Goal: Find specific page/section: Find specific page/section

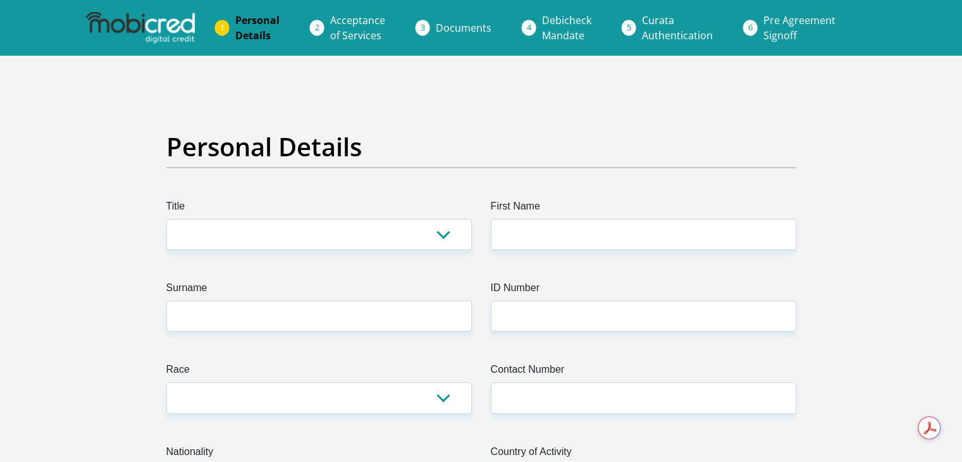
click at [149, 18] on img at bounding box center [140, 28] width 109 height 32
click at [143, 20] on img at bounding box center [140, 28] width 109 height 32
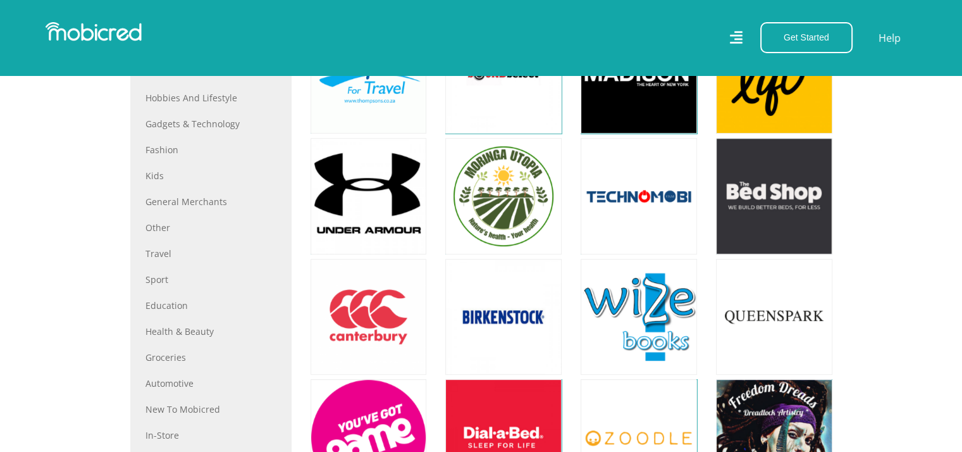
scroll to position [569, 0]
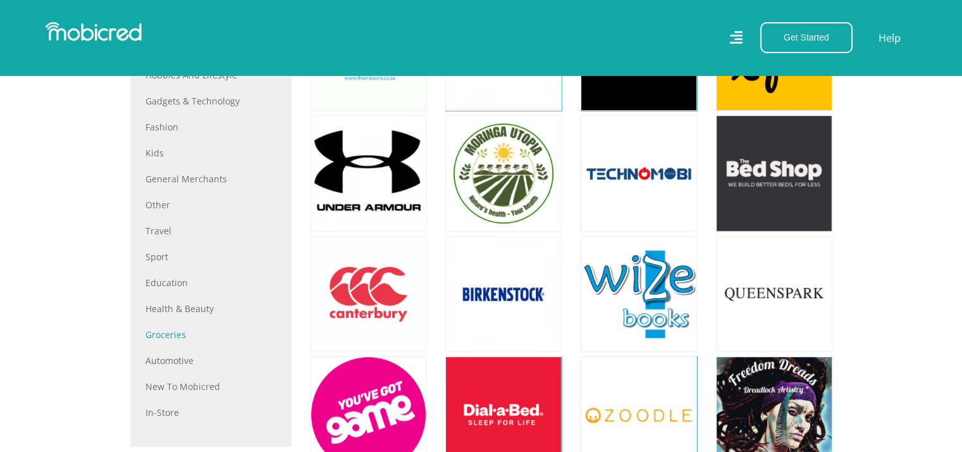
click at [180, 337] on link "Groceries" at bounding box center [211, 334] width 131 height 13
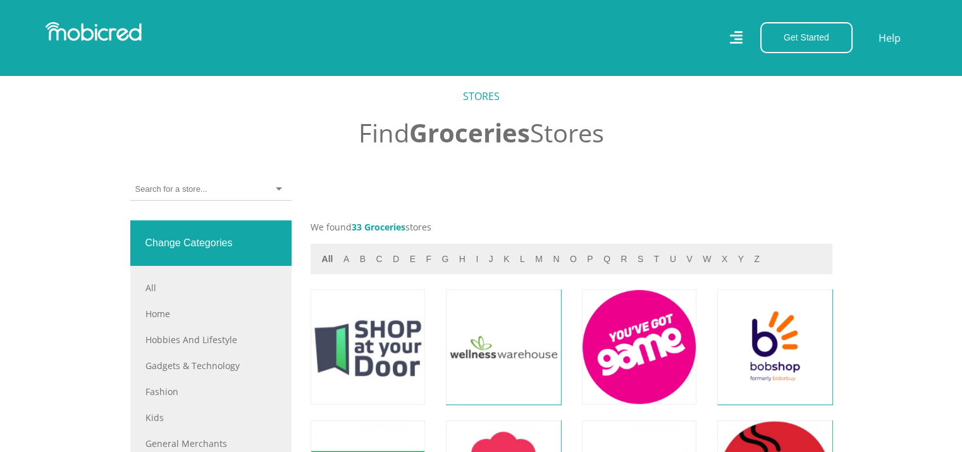
scroll to position [380, 0]
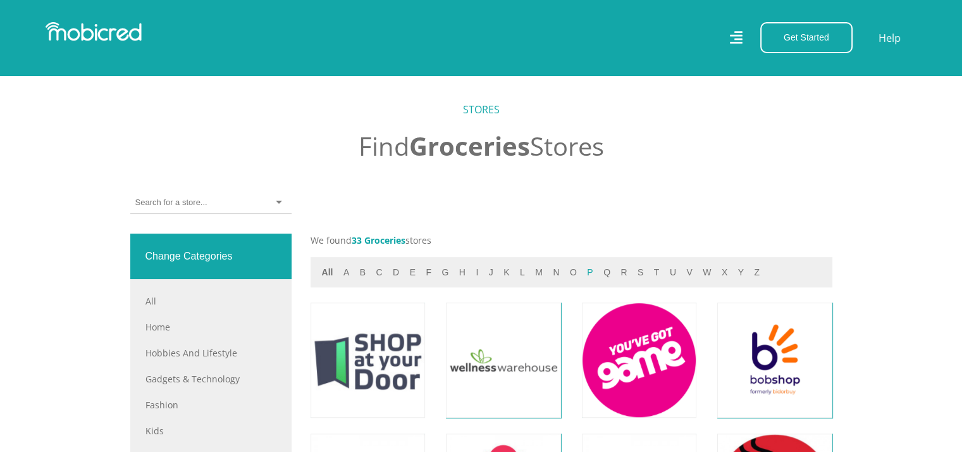
click at [583, 270] on button "p" at bounding box center [589, 272] width 13 height 15
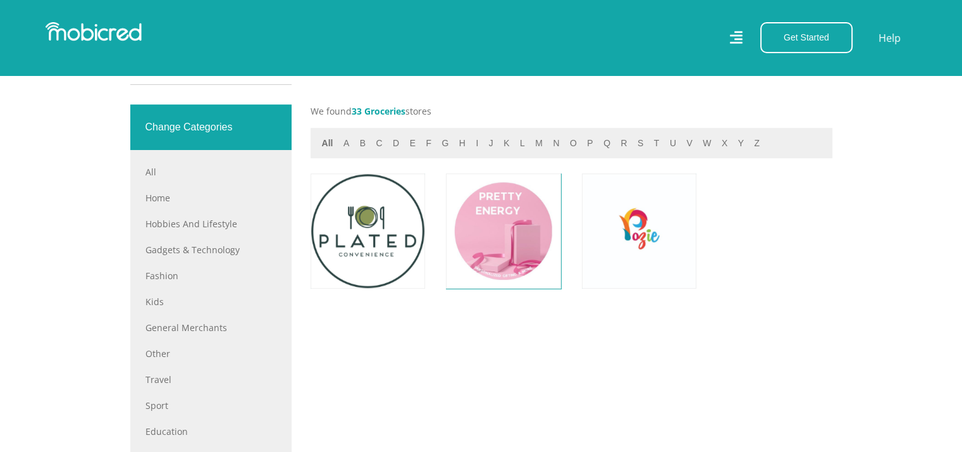
scroll to position [506, 0]
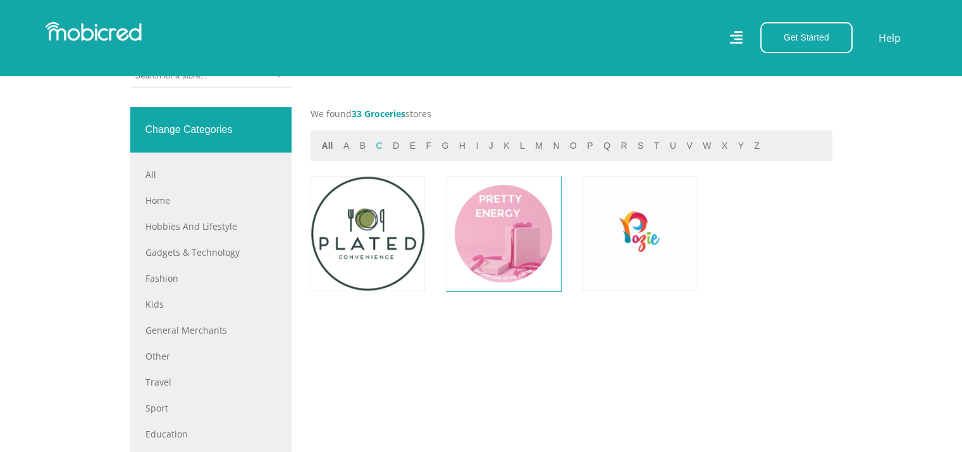
click at [377, 147] on button "c" at bounding box center [379, 146] width 14 height 15
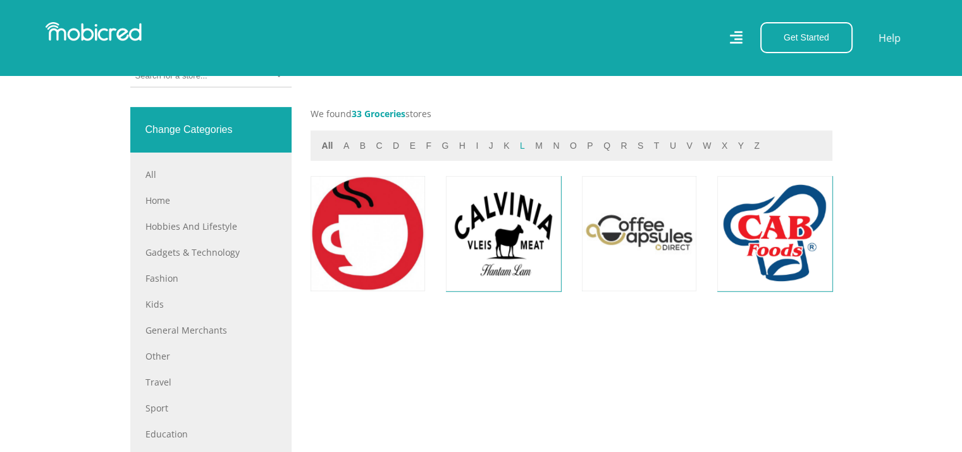
click at [516, 147] on button "l" at bounding box center [522, 146] width 13 height 15
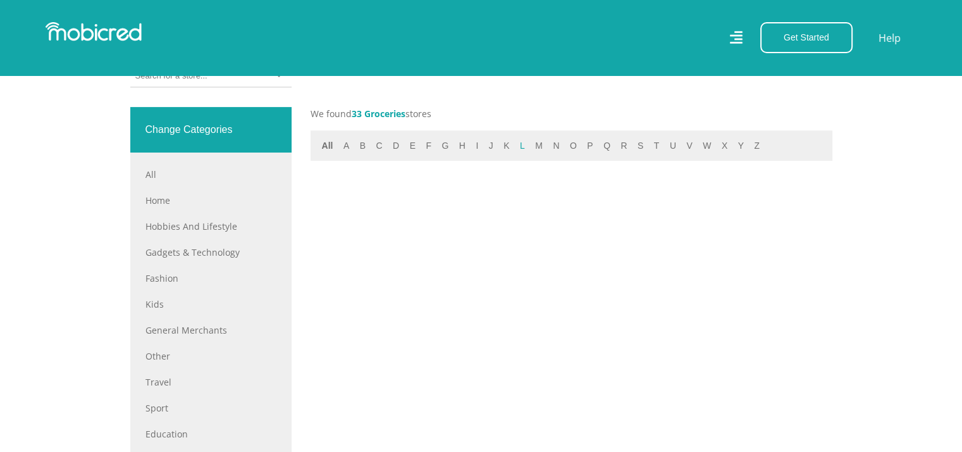
scroll to position [569, 0]
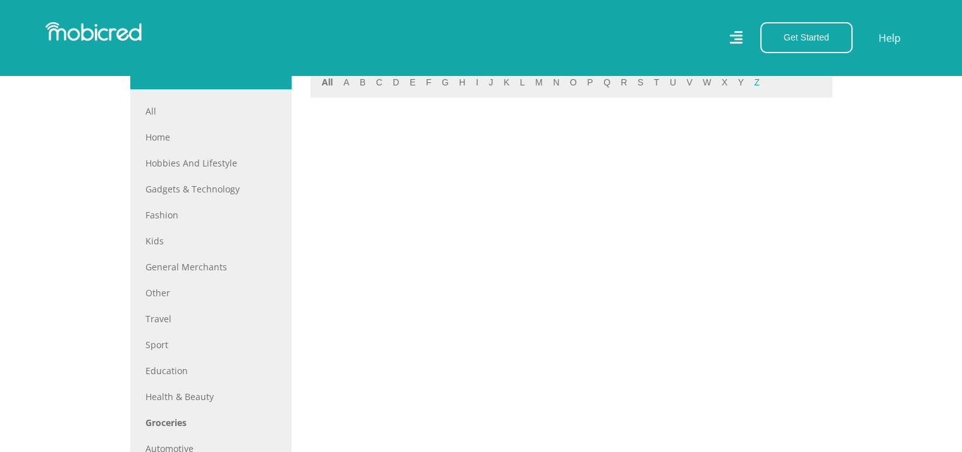
click at [750, 83] on button "z" at bounding box center [756, 82] width 13 height 15
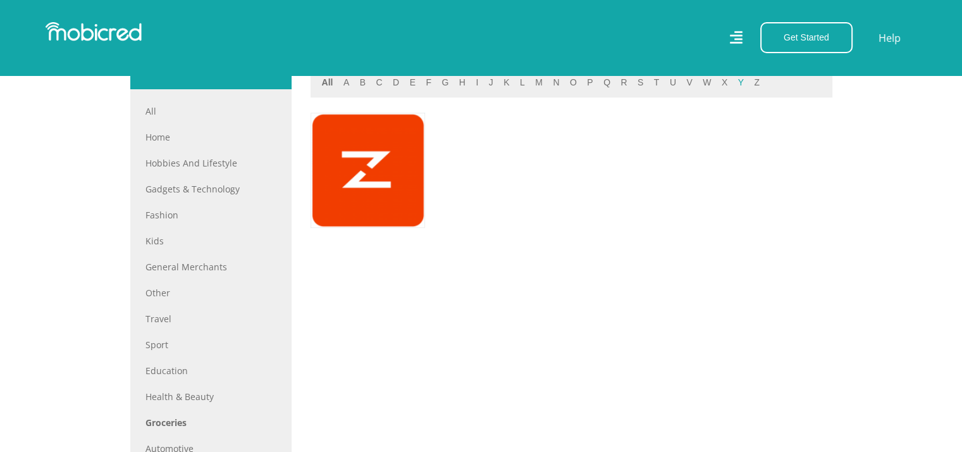
click at [735, 84] on button "y" at bounding box center [741, 82] width 13 height 15
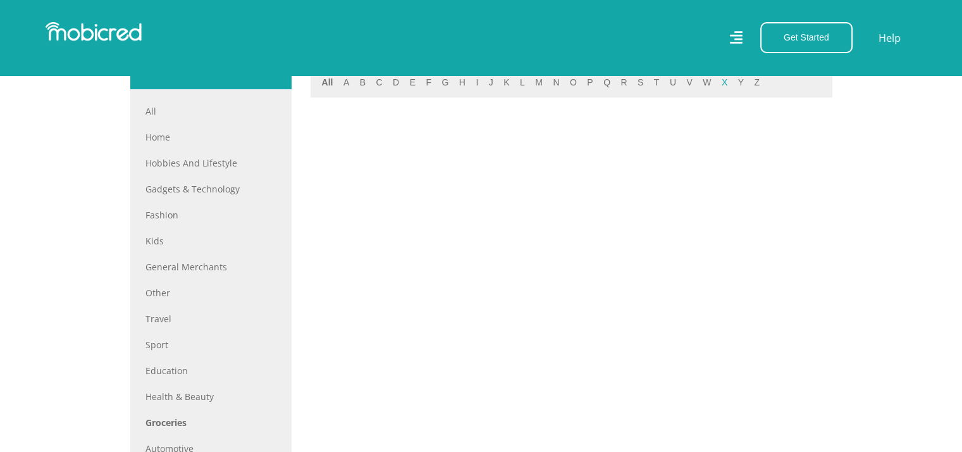
click at [718, 84] on button "x" at bounding box center [724, 82] width 13 height 15
click at [699, 85] on button "w" at bounding box center [707, 82] width 16 height 15
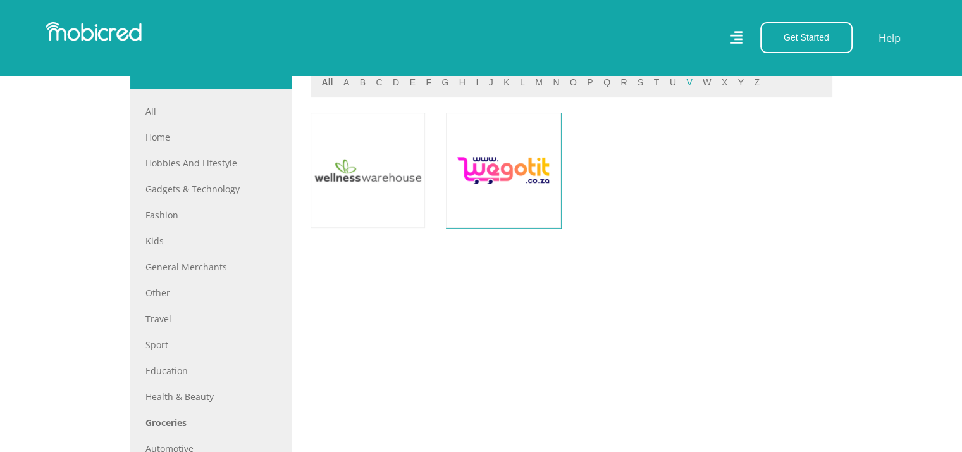
click at [683, 85] on button "v" at bounding box center [689, 82] width 13 height 15
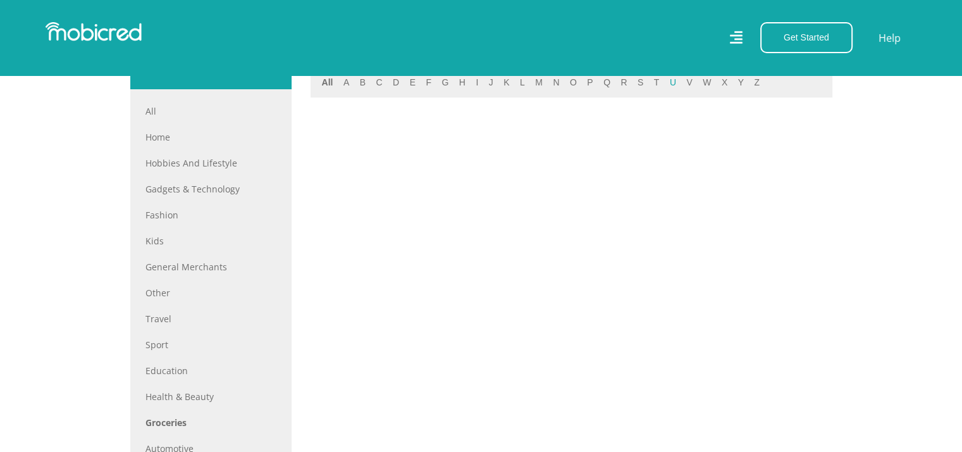
click at [666, 83] on button "u" at bounding box center [673, 82] width 14 height 15
click at [650, 83] on button "t" at bounding box center [656, 82] width 13 height 15
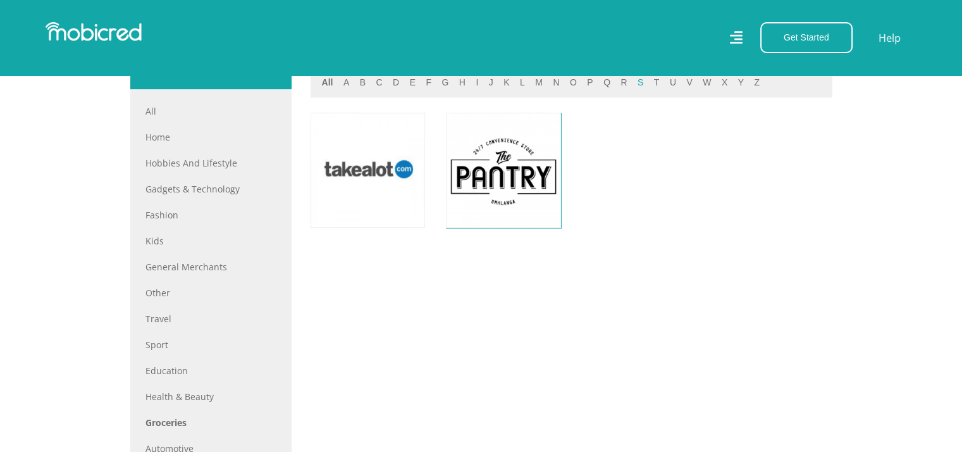
click at [634, 83] on button "s" at bounding box center [640, 82] width 13 height 15
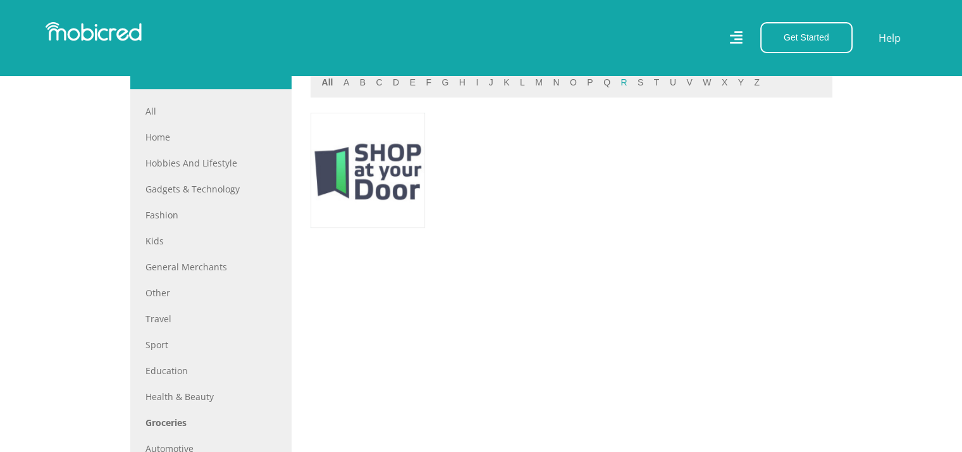
click at [617, 78] on button "r" at bounding box center [624, 82] width 14 height 15
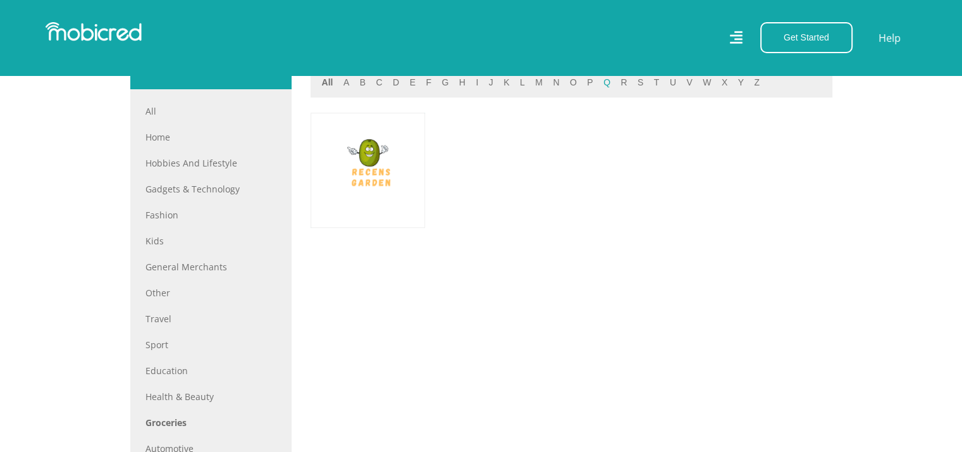
click at [600, 87] on button "q" at bounding box center [607, 82] width 15 height 15
click at [583, 87] on button "p" at bounding box center [589, 82] width 13 height 15
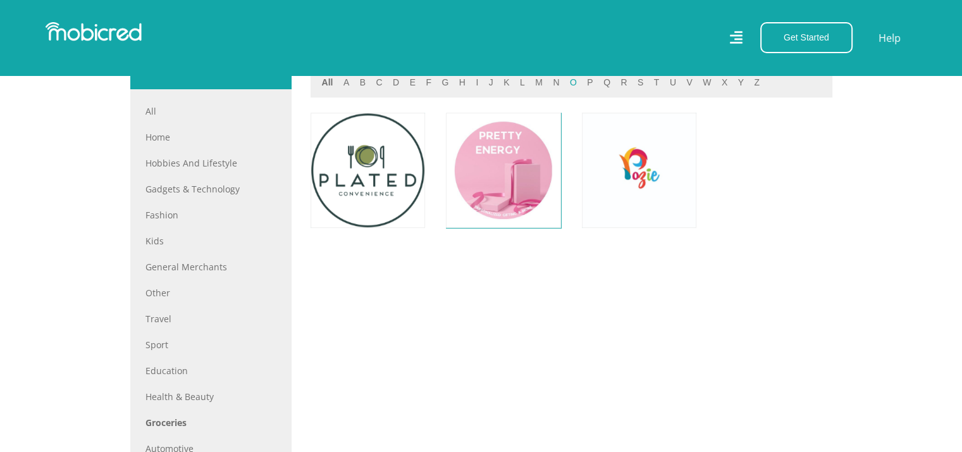
click at [566, 85] on button "o" at bounding box center [573, 82] width 15 height 15
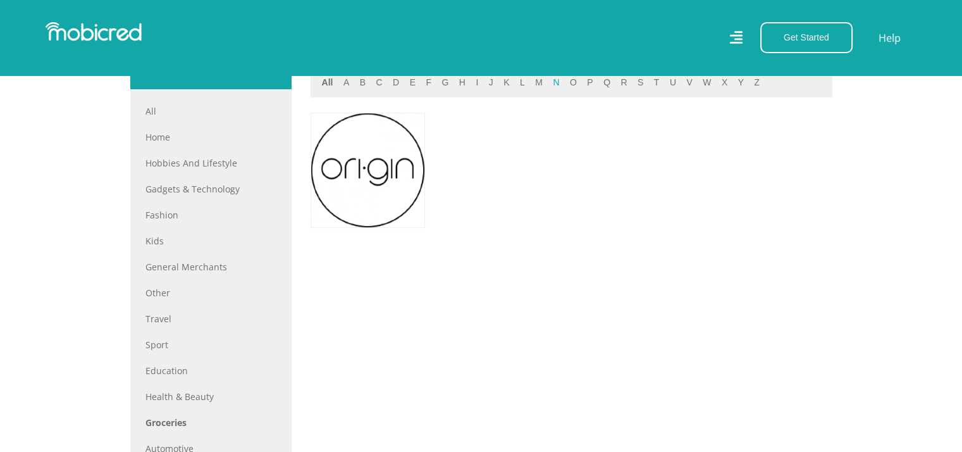
click at [549, 84] on button "n" at bounding box center [556, 82] width 14 height 15
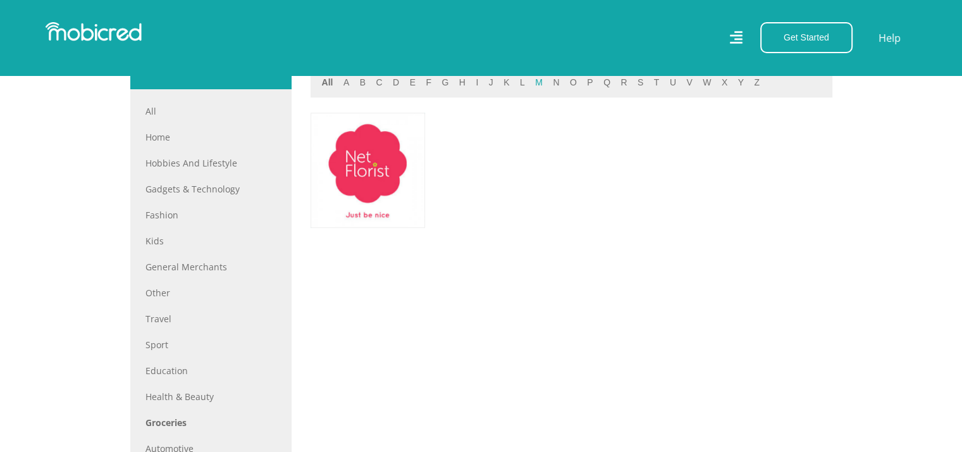
click at [532, 82] on button "m" at bounding box center [539, 82] width 15 height 15
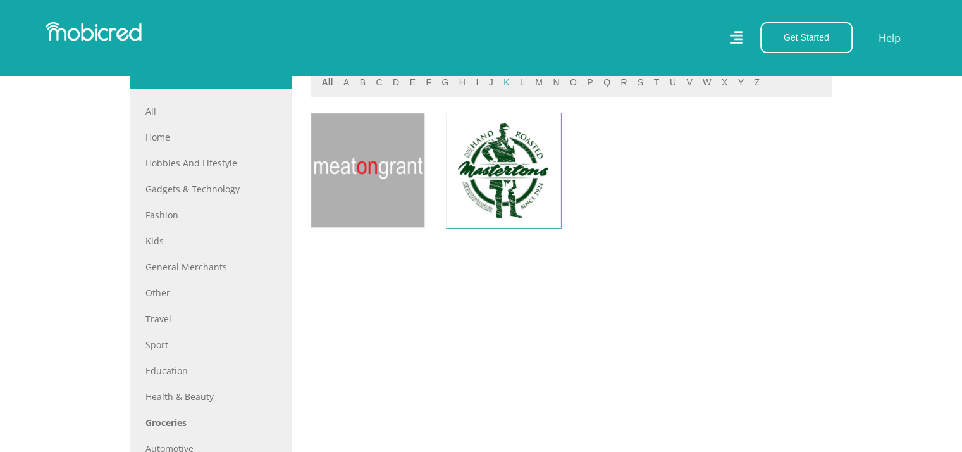
click at [501, 84] on button "k" at bounding box center [506, 82] width 13 height 15
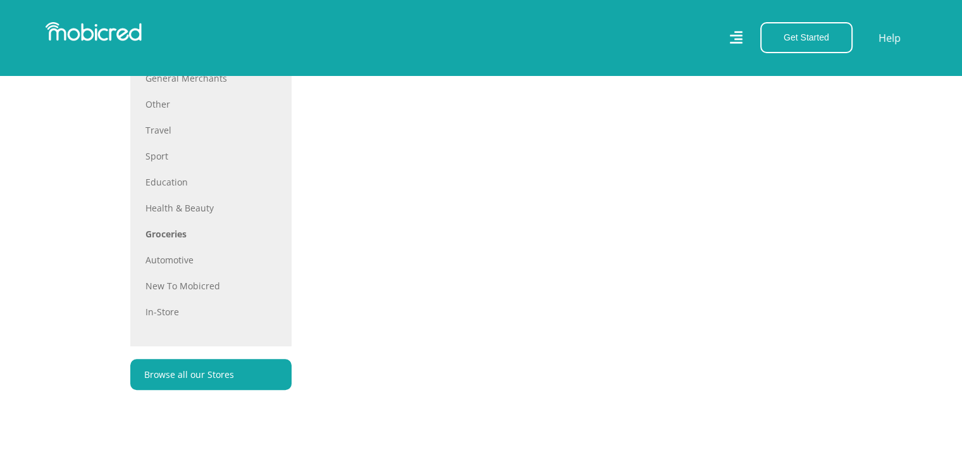
scroll to position [759, 0]
click at [177, 306] on link "In-store" at bounding box center [211, 310] width 131 height 13
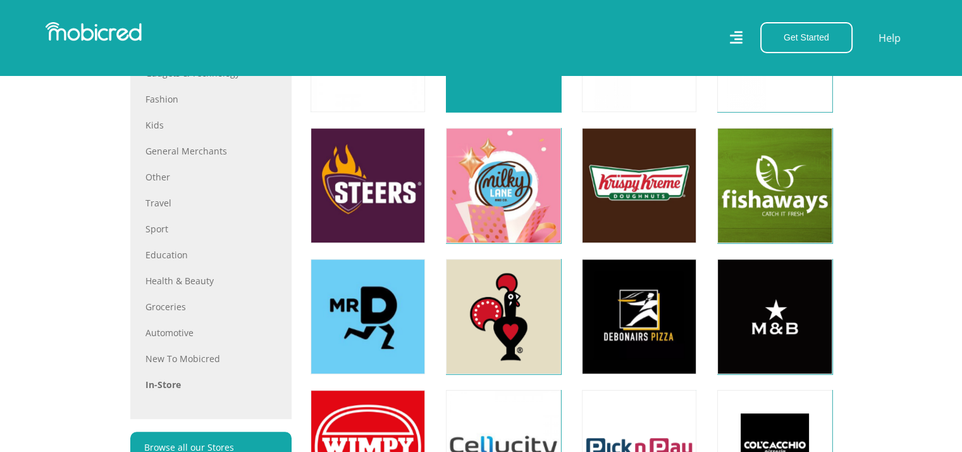
scroll to position [759, 0]
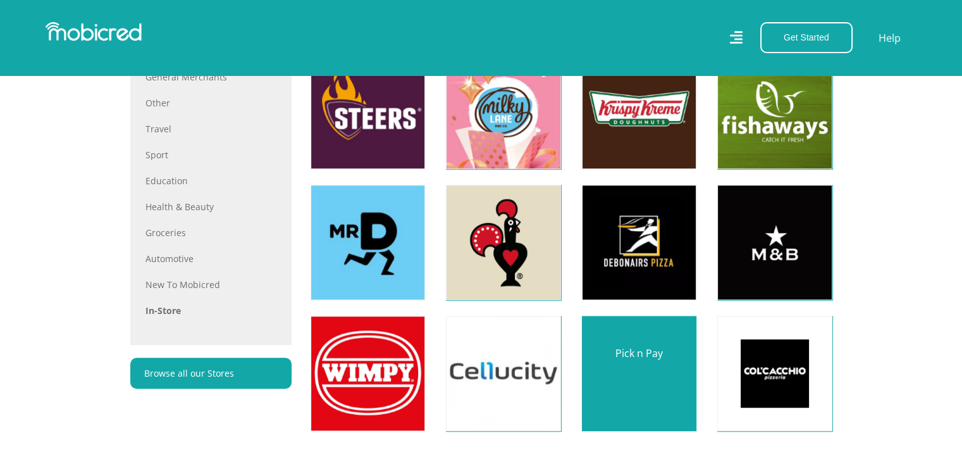
click at [643, 358] on link at bounding box center [639, 373] width 135 height 135
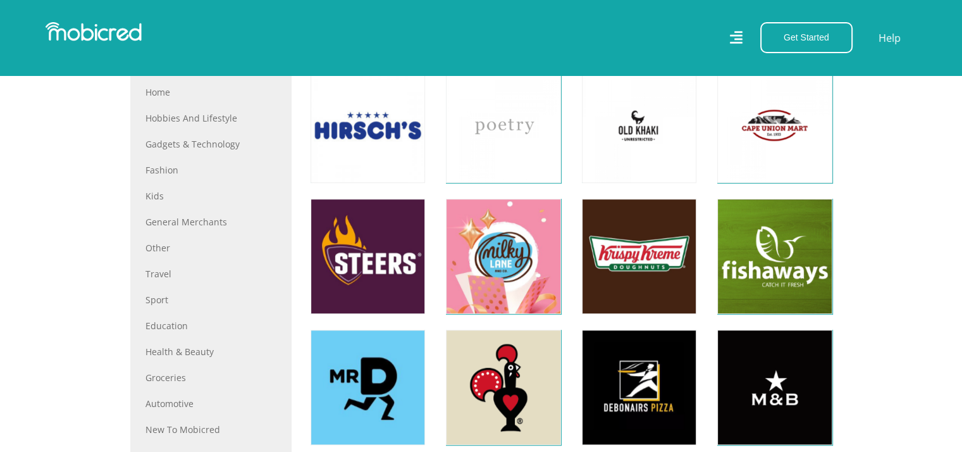
scroll to position [506, 0]
